Goal: Task Accomplishment & Management: Manage account settings

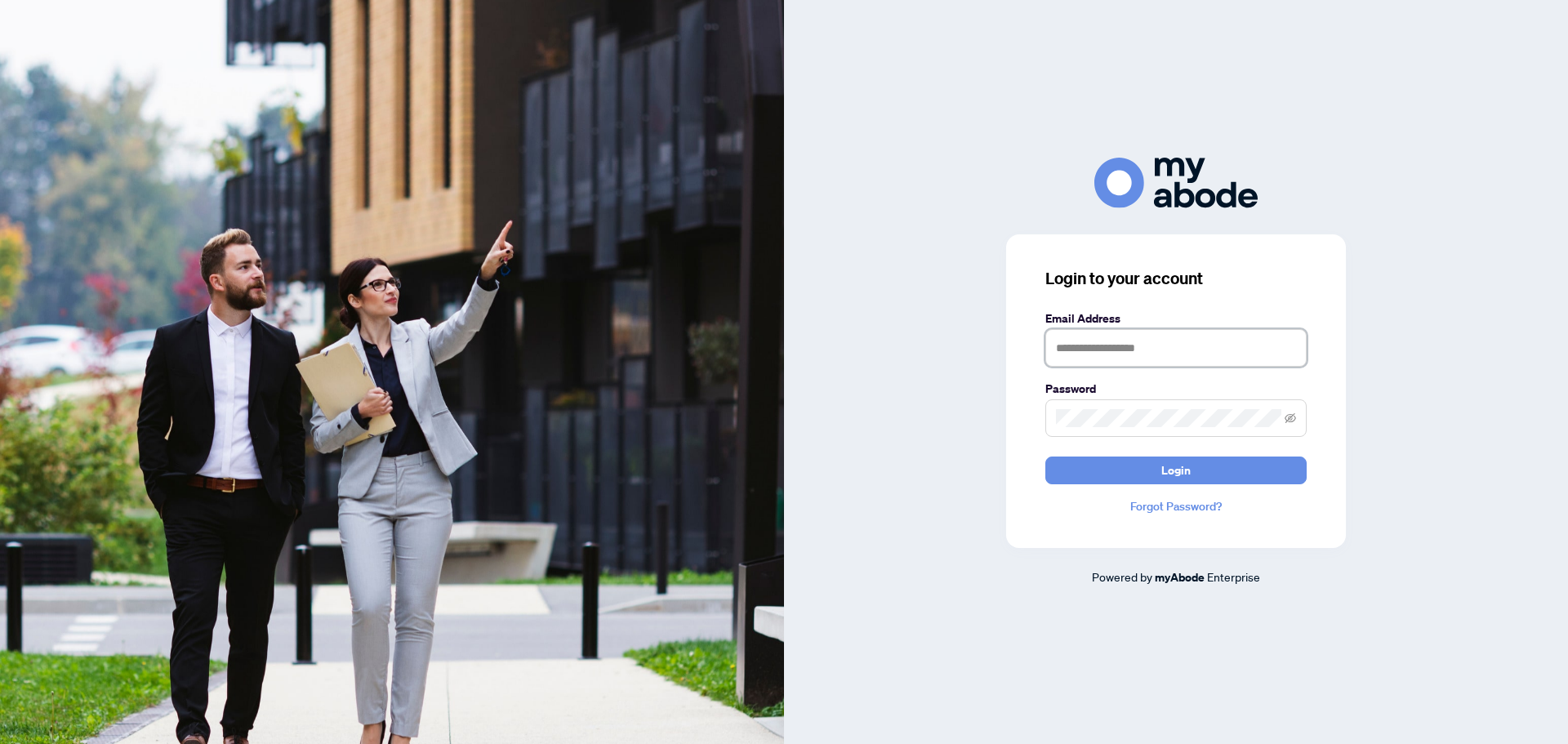
click at [1128, 358] on input "text" at bounding box center [1176, 348] width 261 height 37
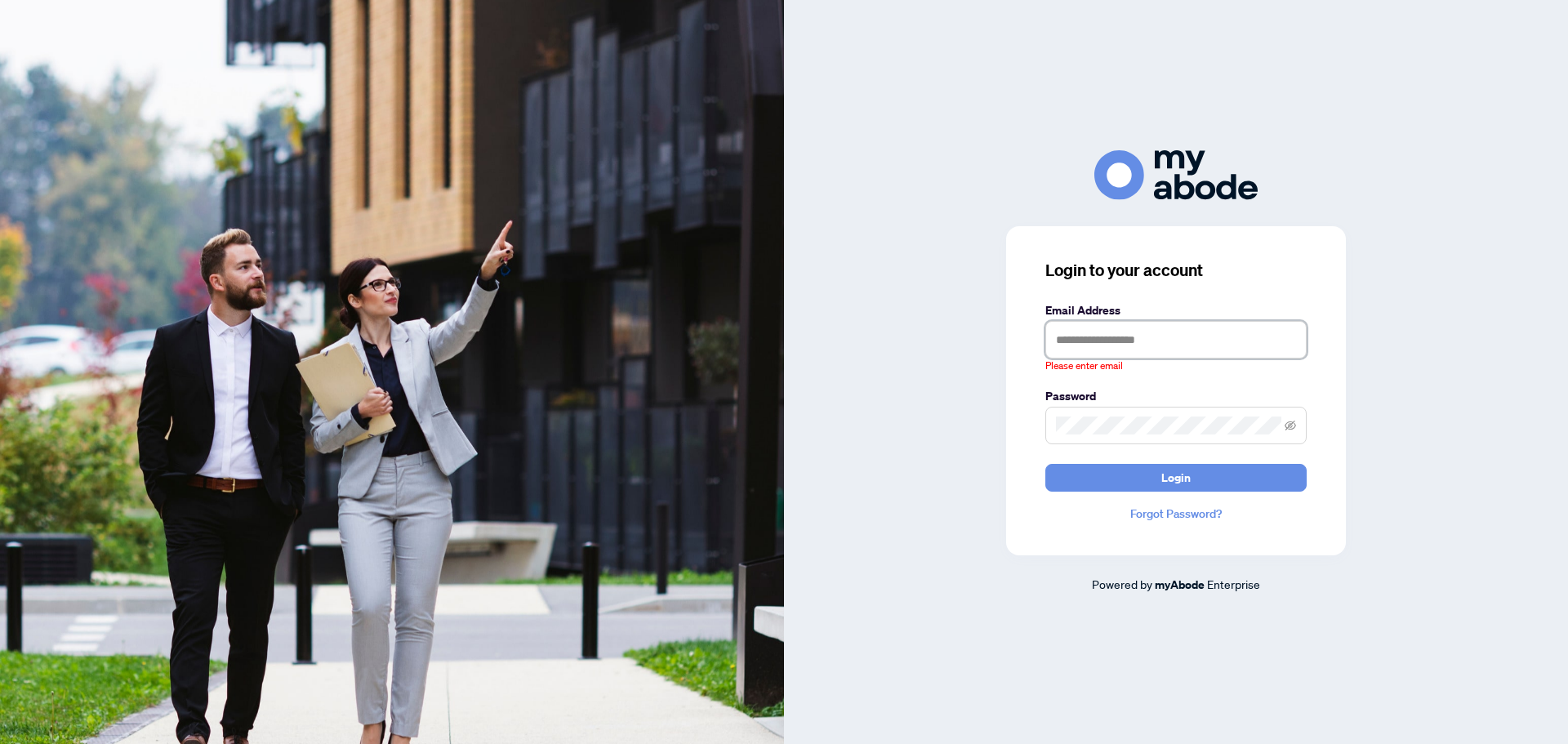
type input "**********"
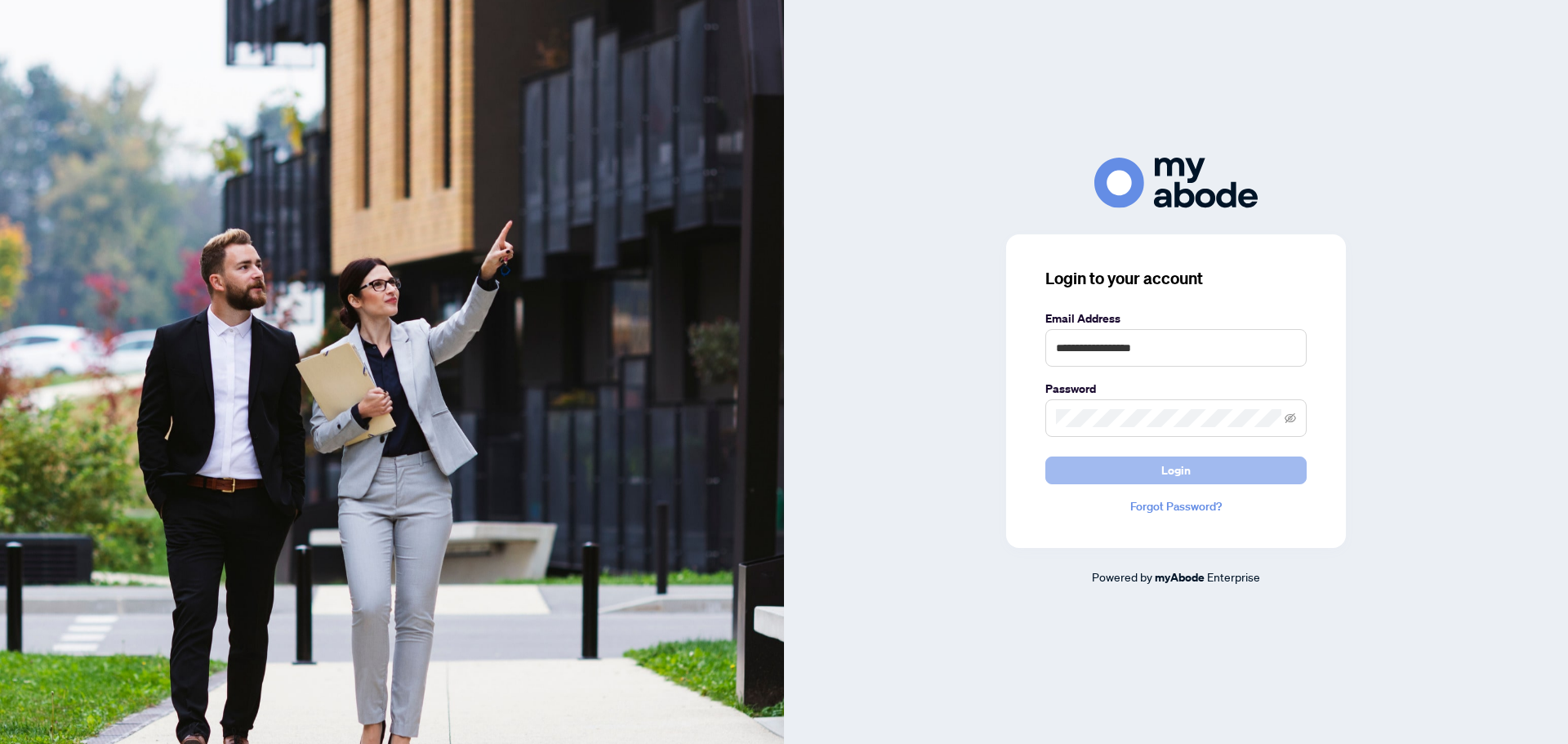
click at [1177, 468] on span "Login" at bounding box center [1176, 469] width 29 height 26
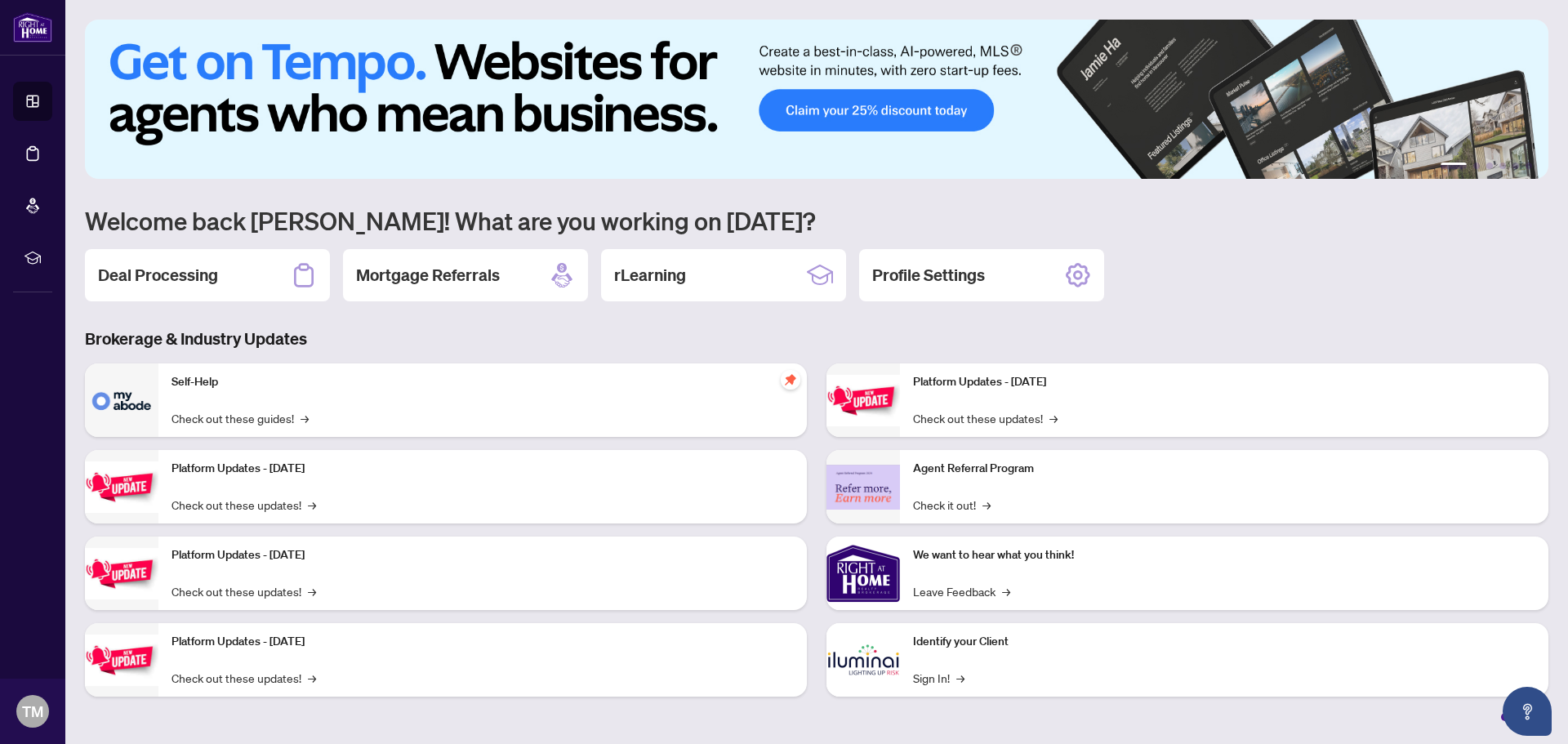
click at [227, 288] on div "Deal Processing" at bounding box center [208, 275] width 245 height 52
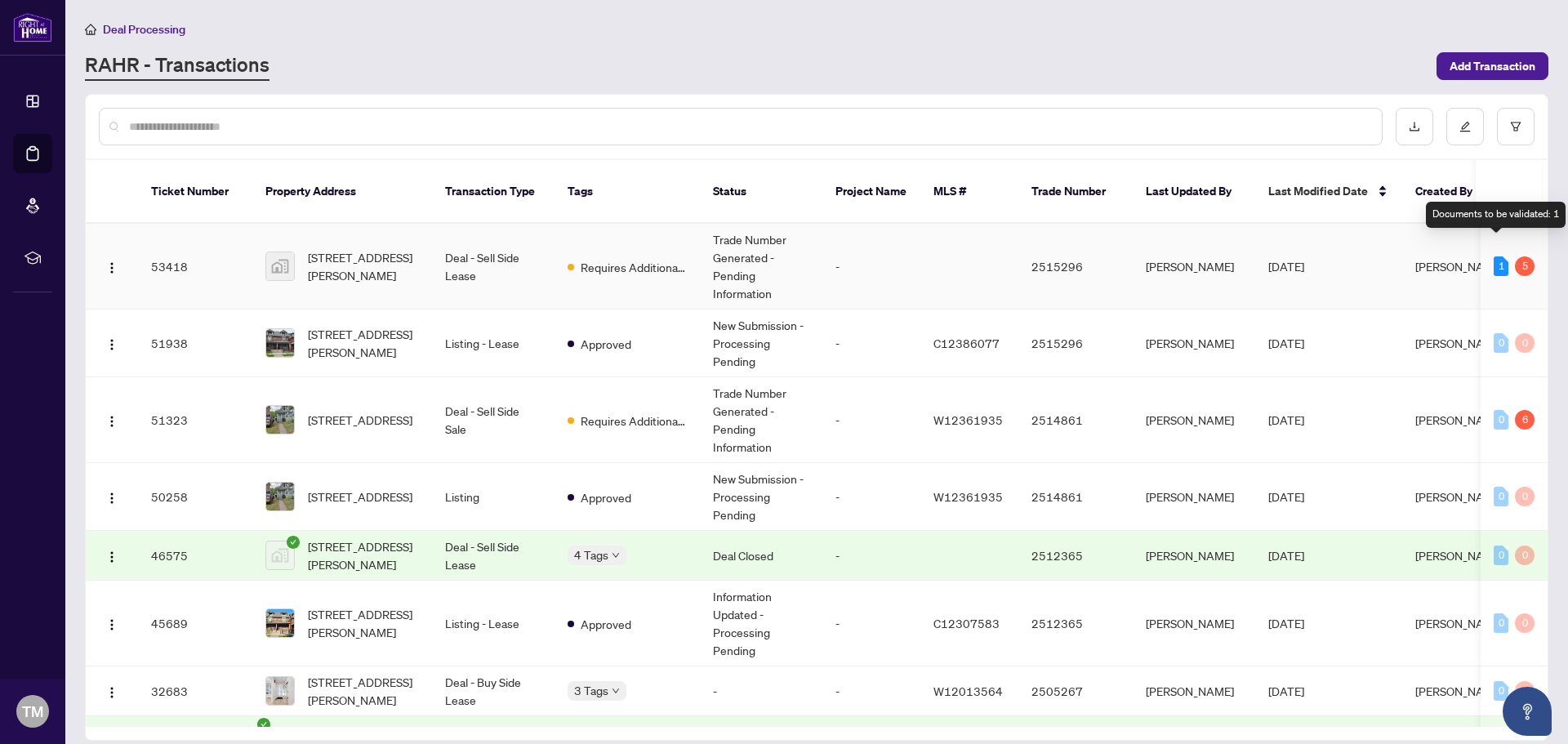
click at [1494, 256] on div "1" at bounding box center [1501, 266] width 15 height 20
click at [637, 258] on span "Requires Additional Docs" at bounding box center [633, 267] width 106 height 18
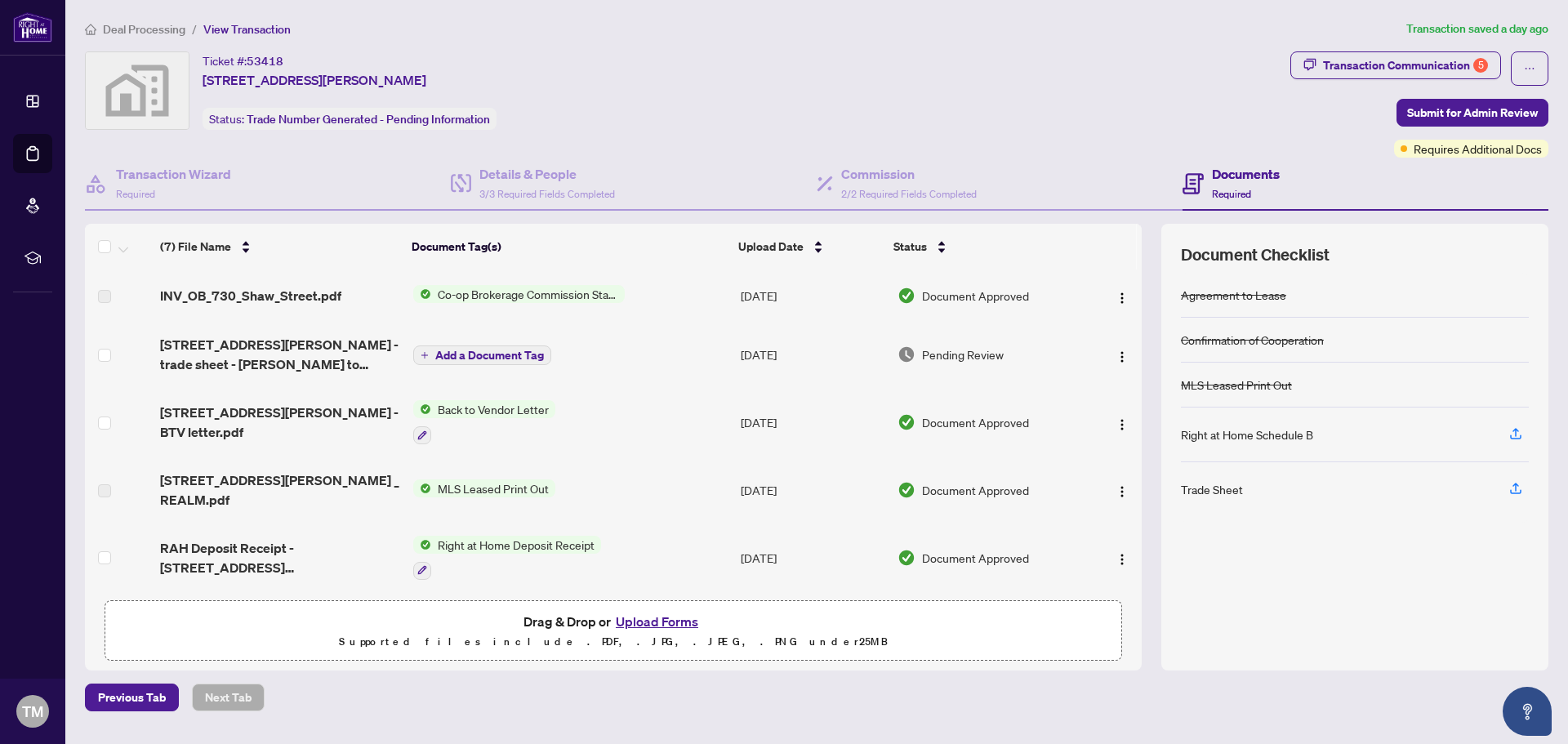
click at [500, 356] on span "Add a Document Tag" at bounding box center [489, 355] width 109 height 12
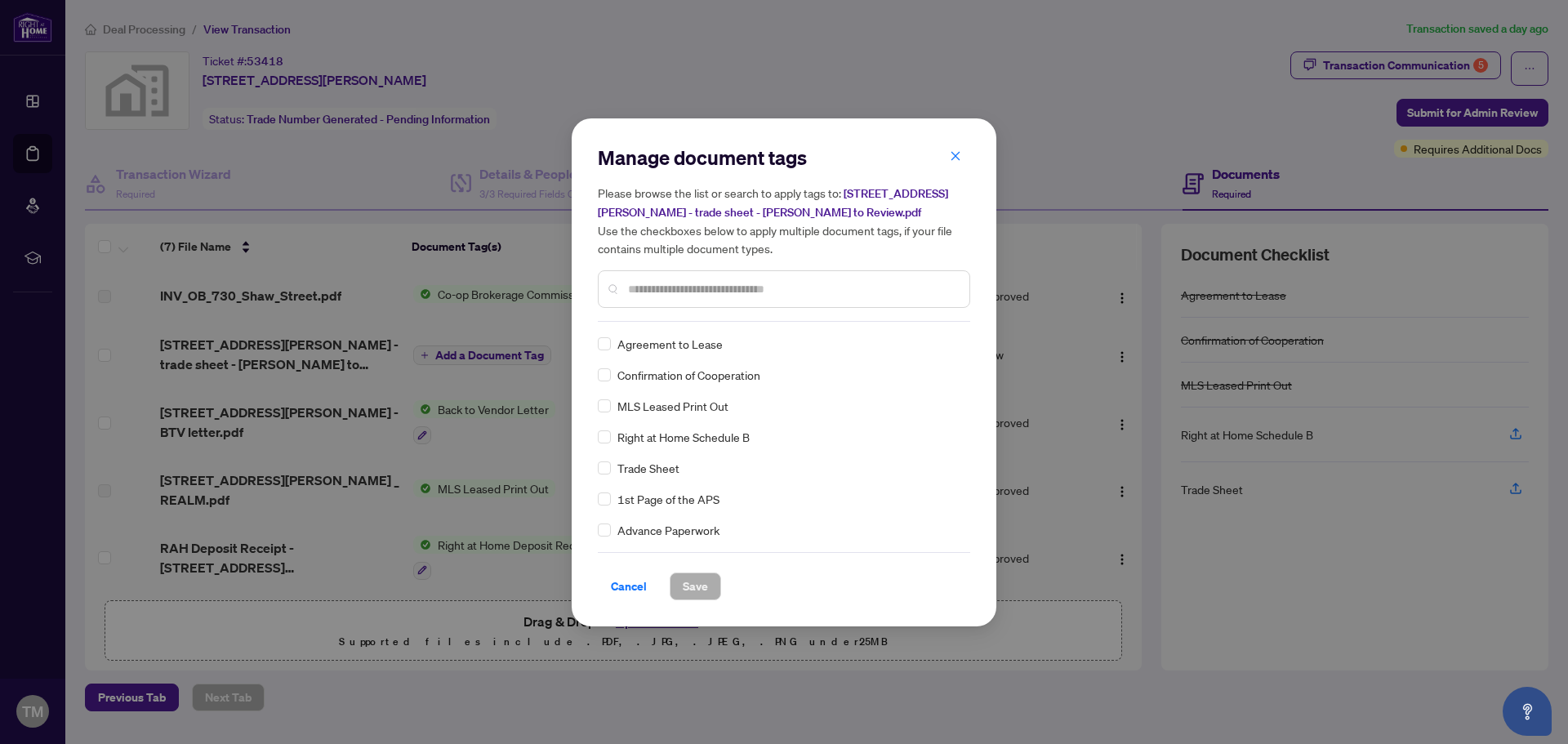
drag, startPoint x: 632, startPoint y: 588, endPoint x: 605, endPoint y: 524, distance: 69.5
click at [632, 587] on span "Cancel" at bounding box center [629, 586] width 36 height 26
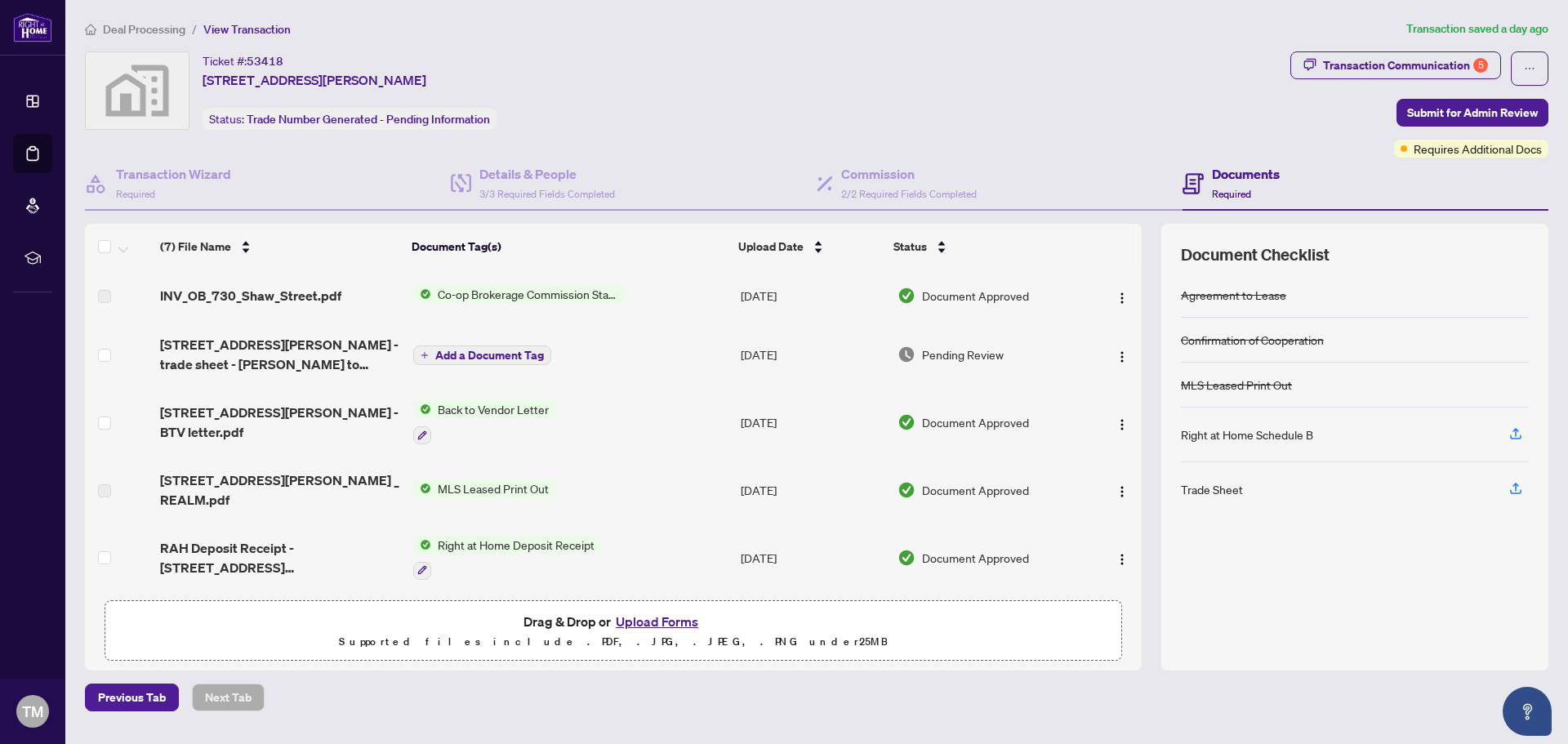
click at [788, 357] on td "[DATE]" at bounding box center [812, 354] width 156 height 65
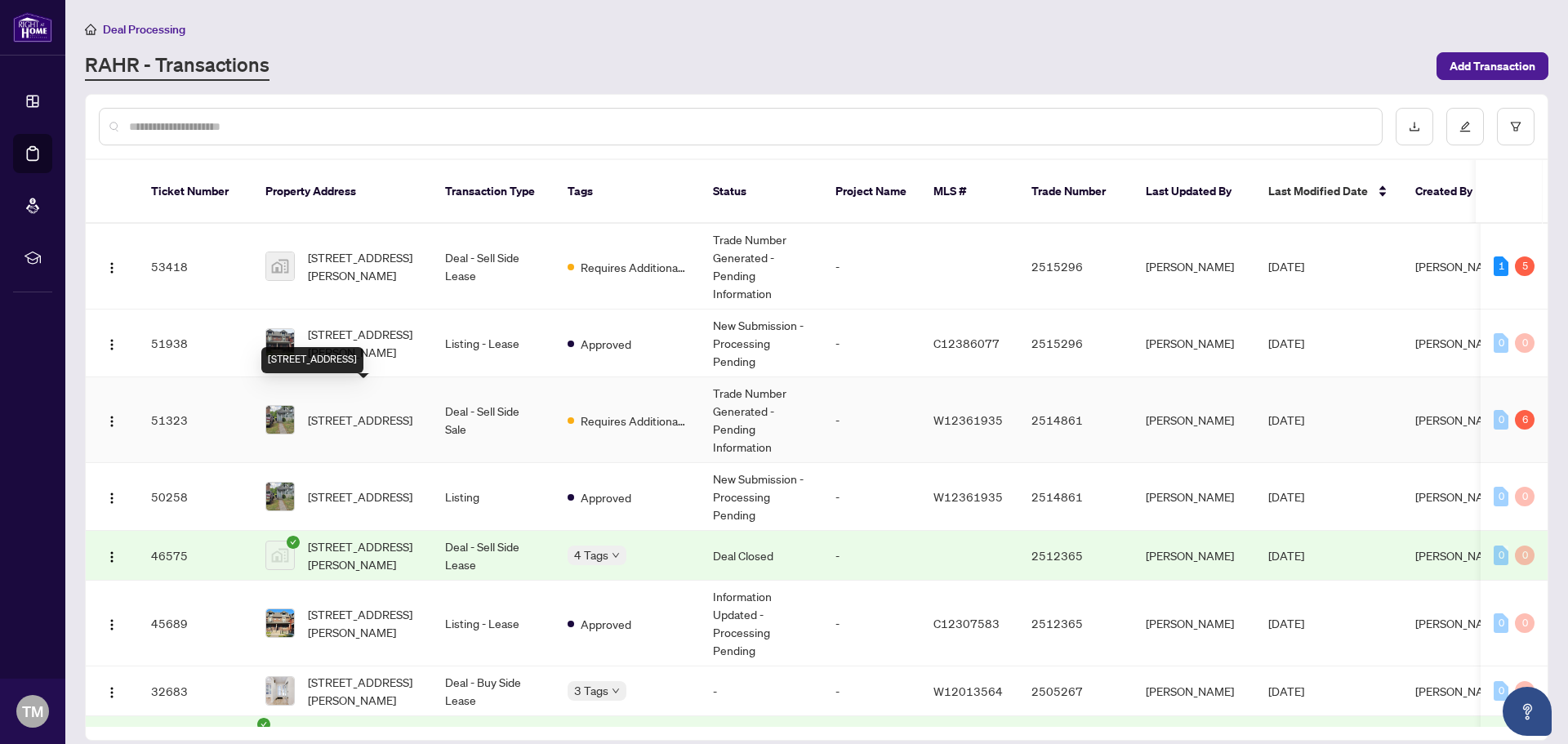
click at [345, 411] on span "[STREET_ADDRESS]" at bounding box center [360, 420] width 105 height 18
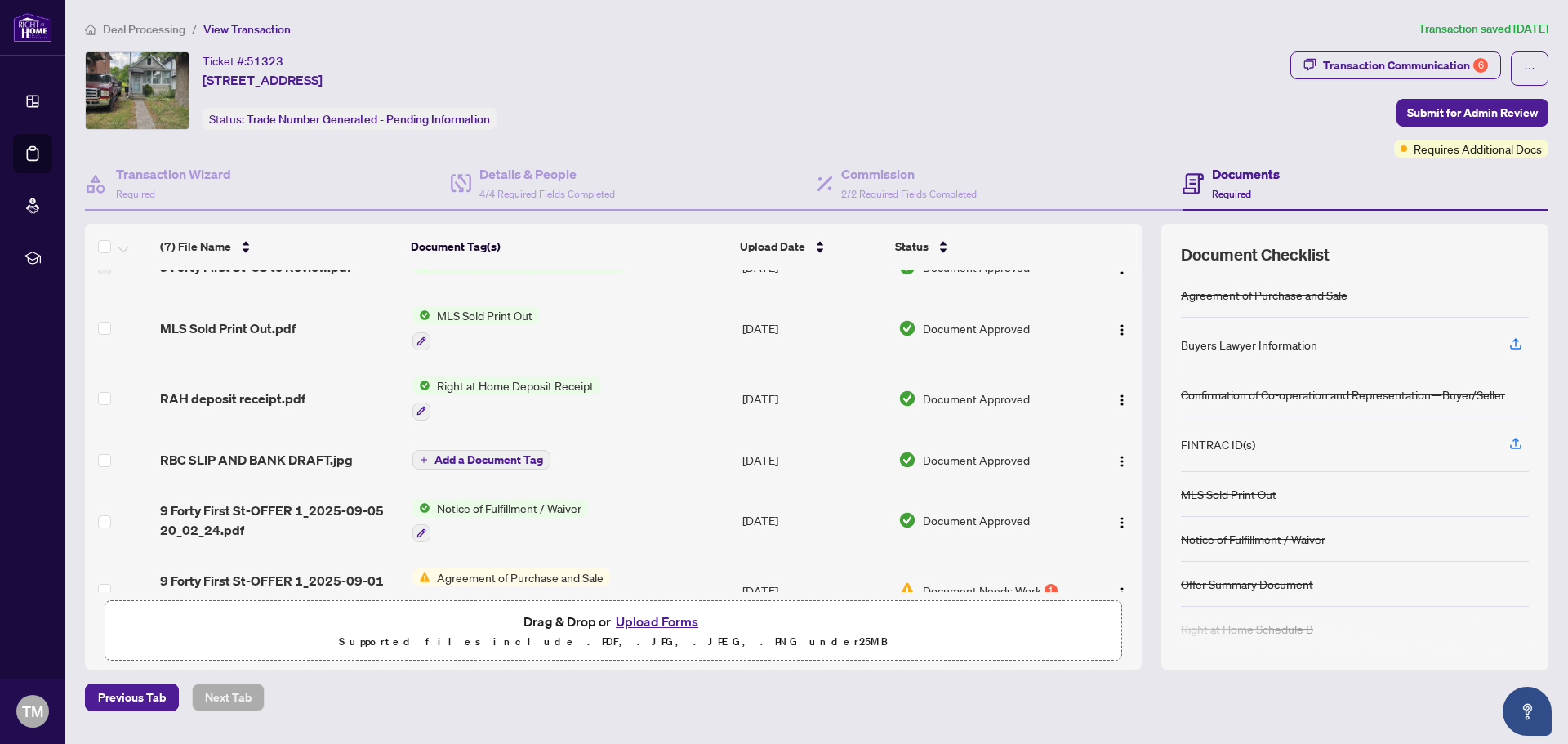
scroll to position [118, 0]
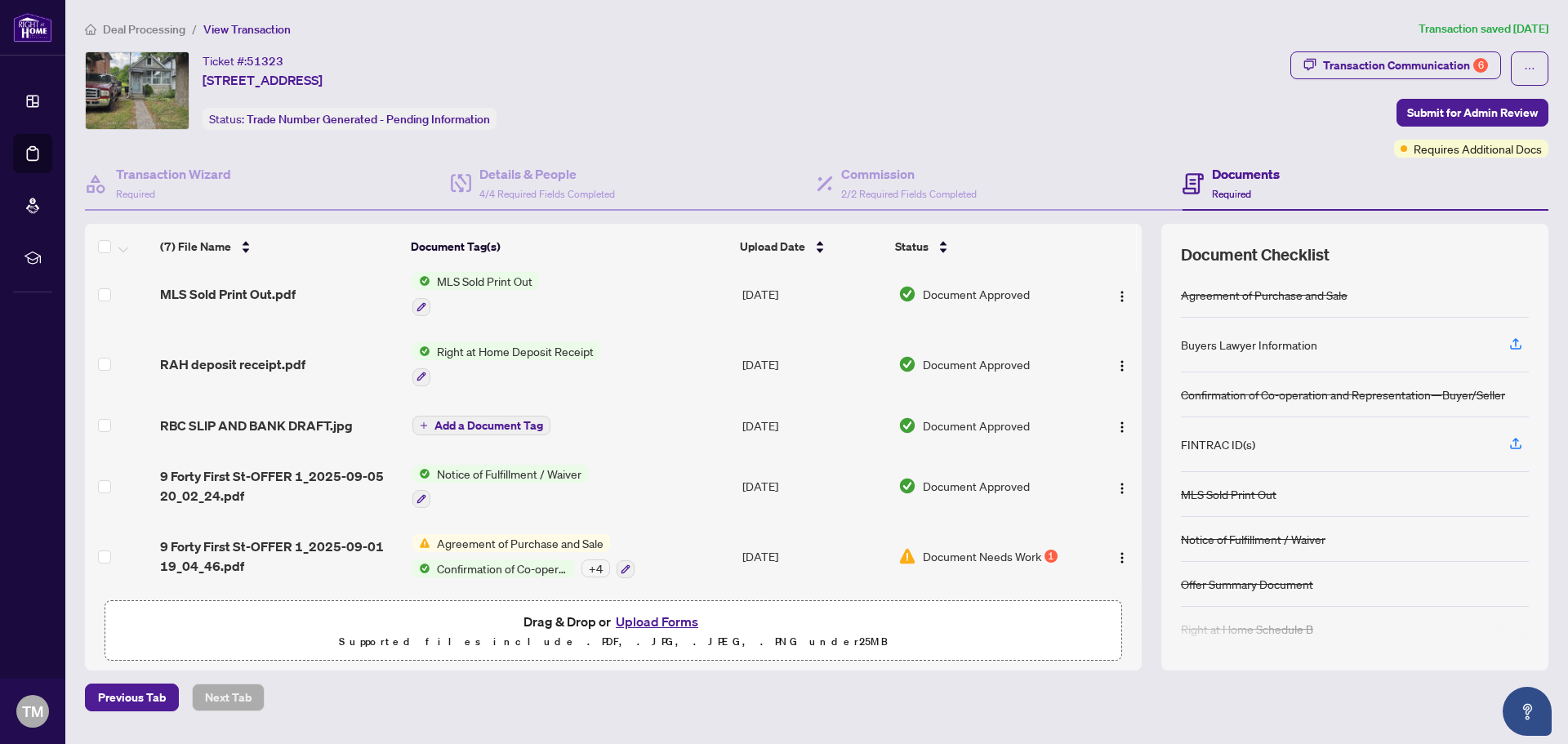
click at [653, 622] on button "Upload Forms" at bounding box center [657, 621] width 92 height 21
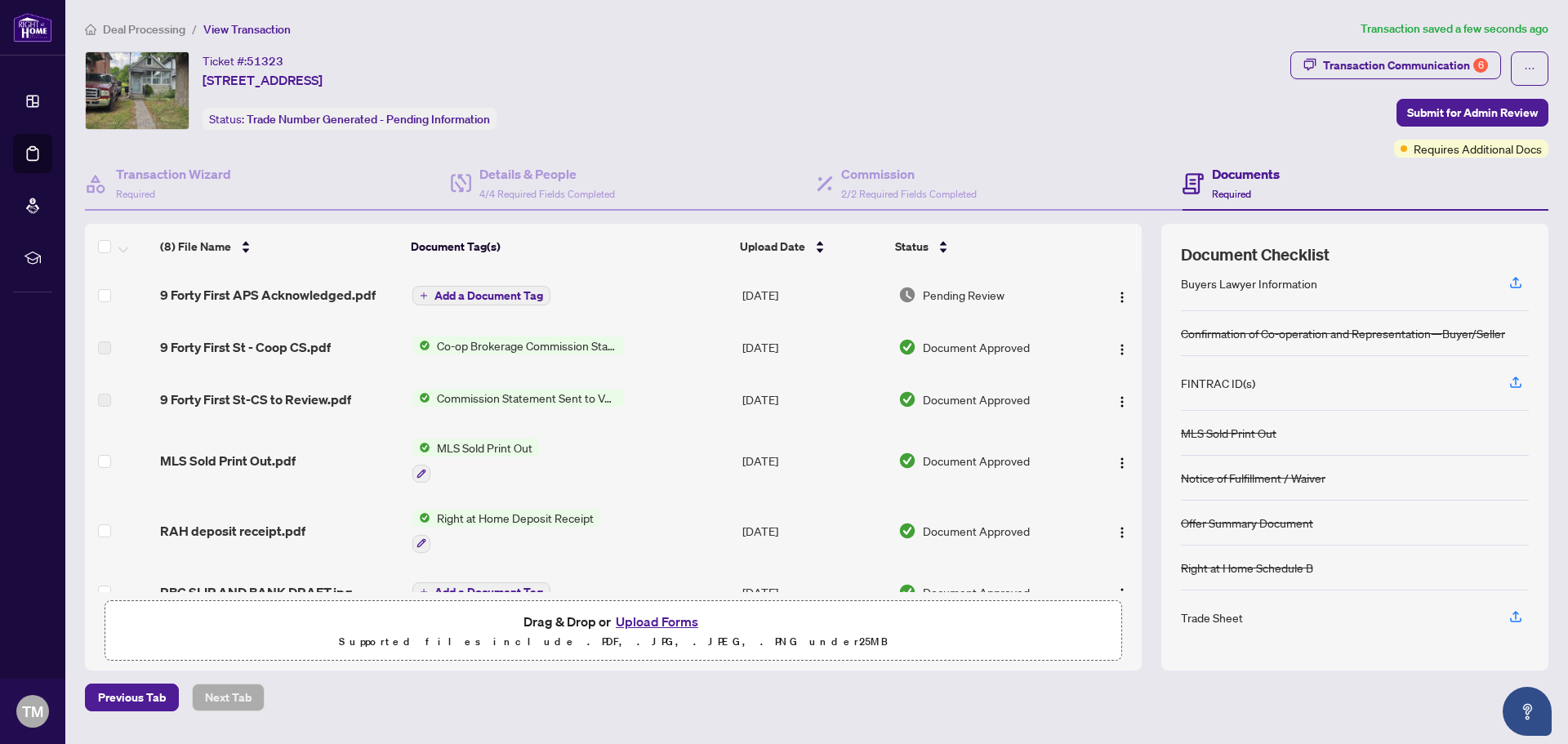
scroll to position [0, 0]
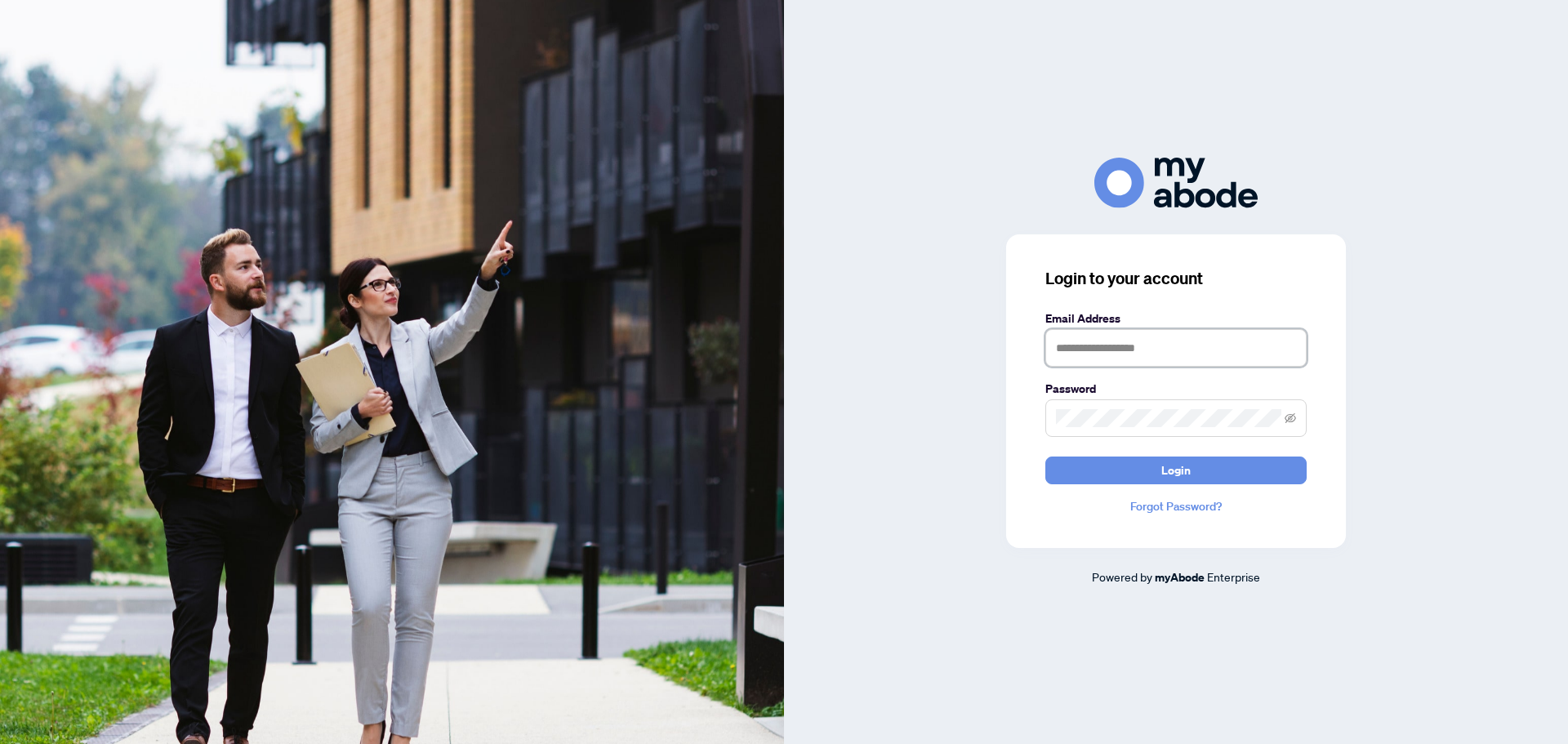
click at [1128, 348] on input "text" at bounding box center [1176, 348] width 261 height 37
click at [1107, 338] on input "text" at bounding box center [1176, 348] width 261 height 37
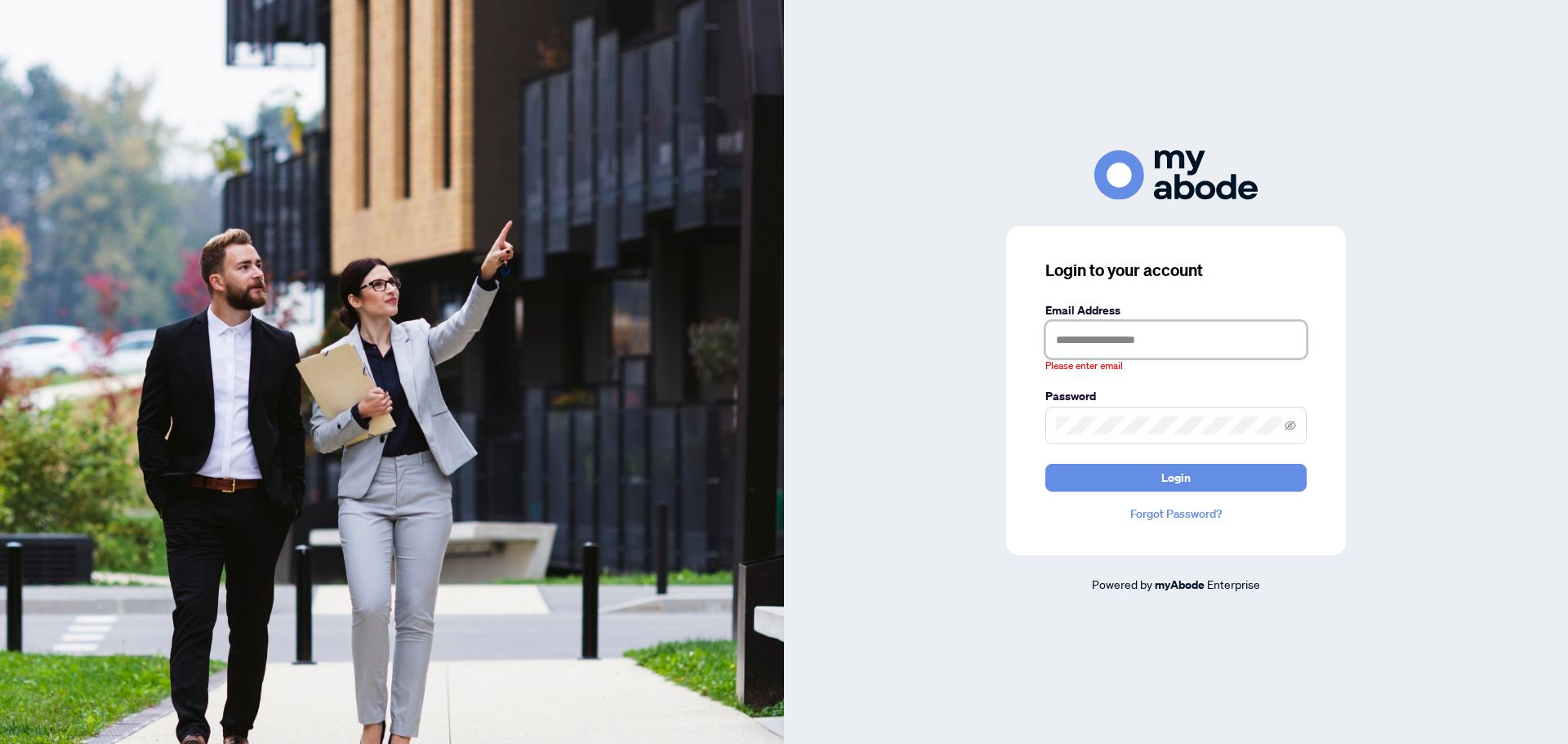
type input "**********"
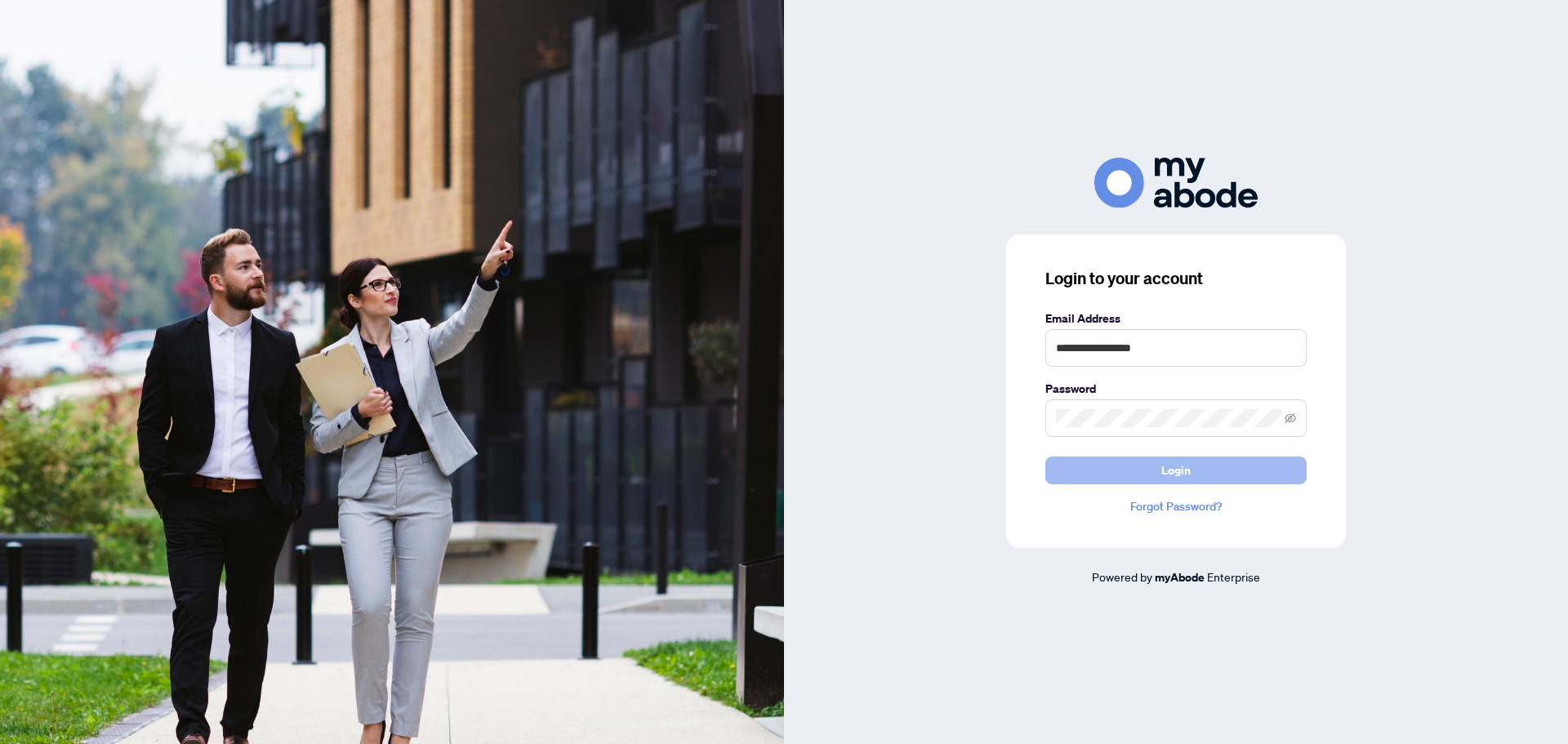
click at [1171, 473] on span "Login" at bounding box center [1176, 469] width 29 height 26
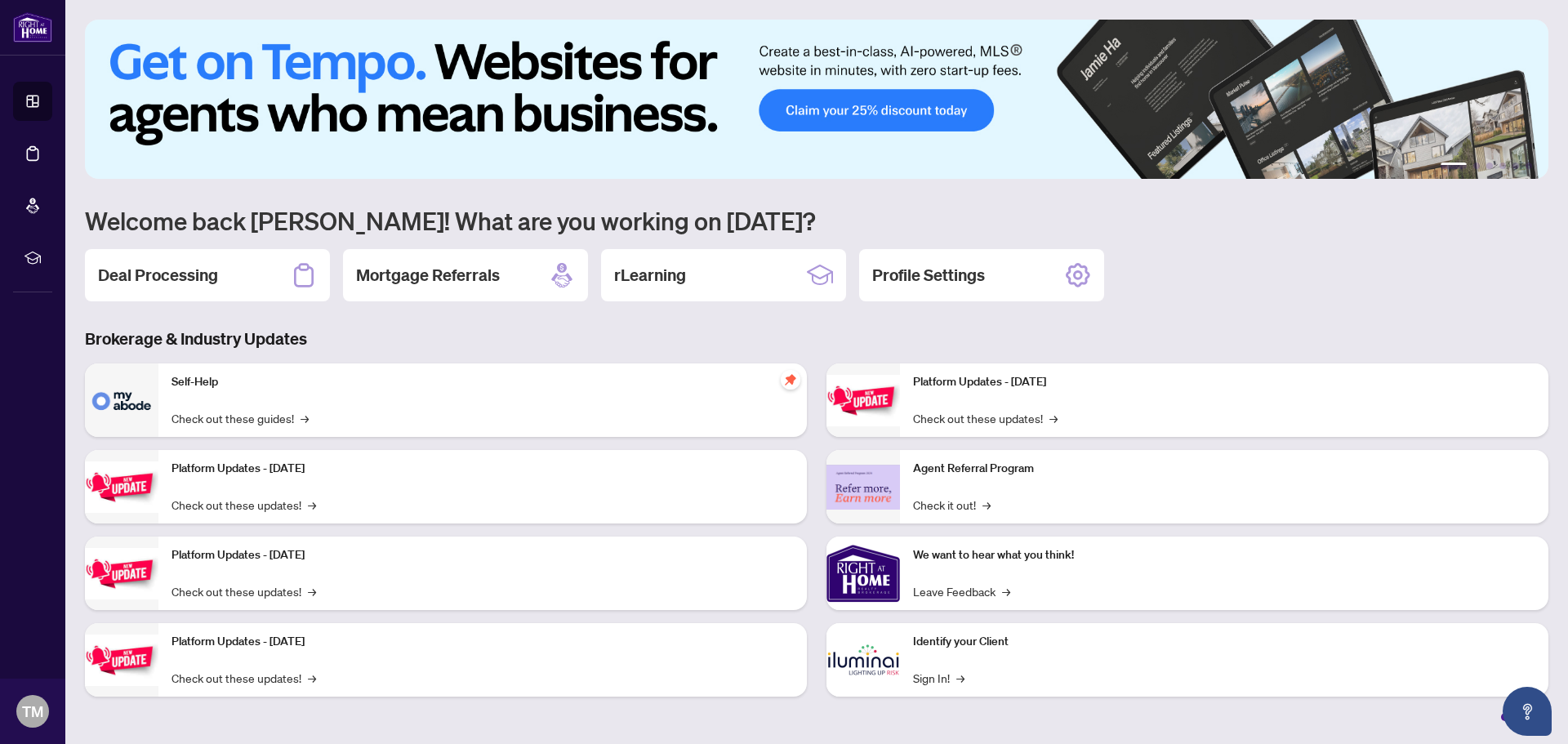
click at [158, 275] on h2 "Deal Processing" at bounding box center [157, 276] width 120 height 23
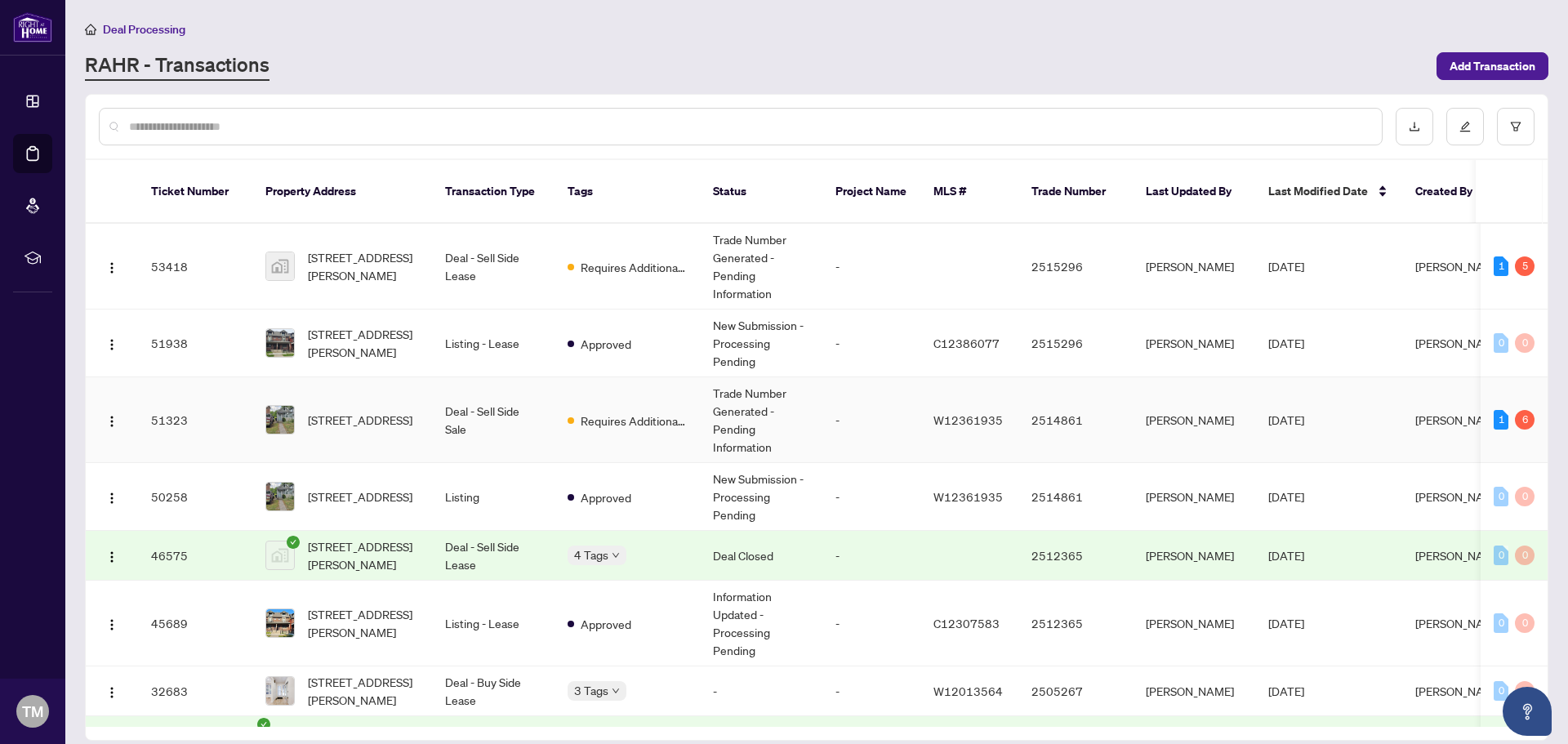
click at [500, 404] on td "Deal - Sell Side Sale" at bounding box center [494, 420] width 123 height 85
